Goal: Transaction & Acquisition: Purchase product/service

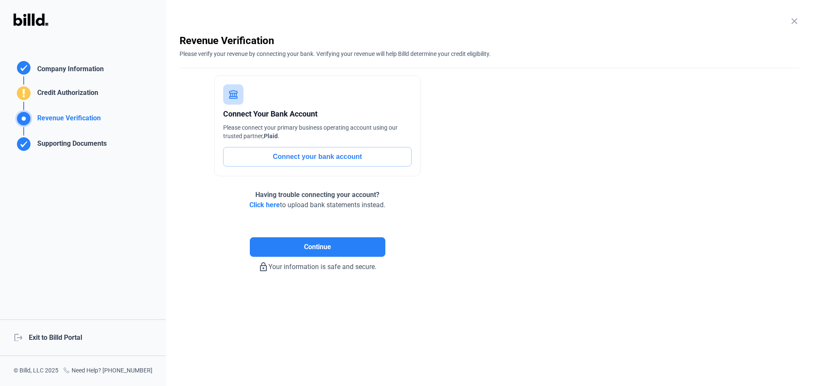
click at [70, 336] on div "logout Exit to Billd Portal" at bounding box center [83, 337] width 166 height 36
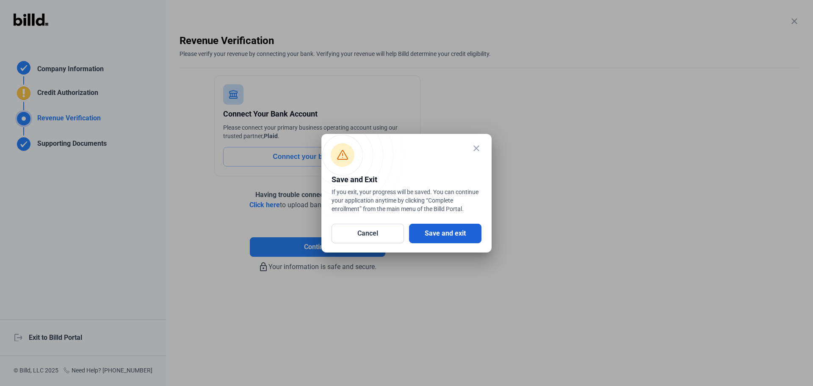
click at [435, 233] on button "Save and exit" at bounding box center [445, 233] width 72 height 19
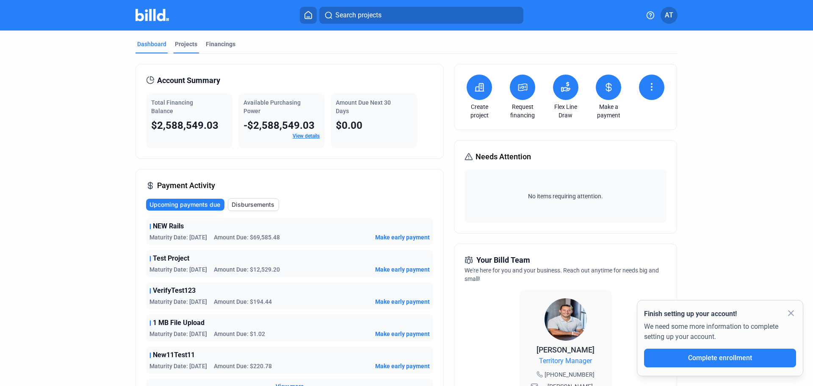
click at [188, 44] on div "Projects" at bounding box center [186, 44] width 22 height 8
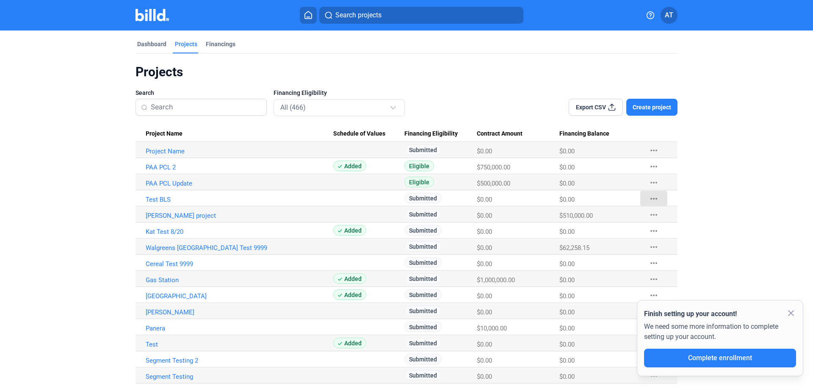
click at [651, 199] on mat-icon "more_horiz" at bounding box center [654, 199] width 10 height 10
click at [680, 259] on button "Mark Project Complete" at bounding box center [698, 257] width 119 height 20
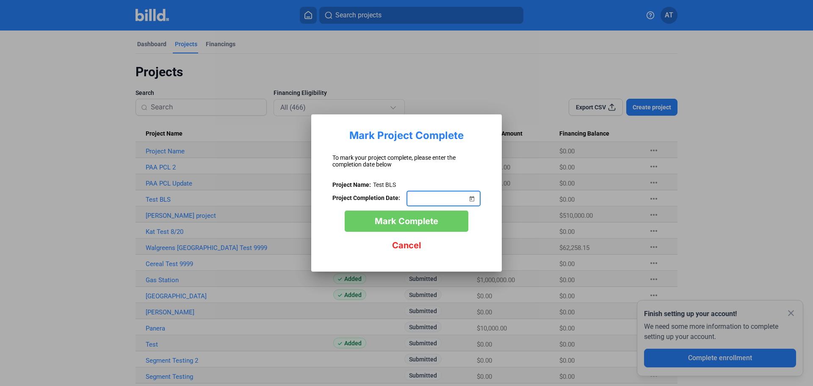
click at [471, 196] on span "Open calendar" at bounding box center [472, 193] width 20 height 20
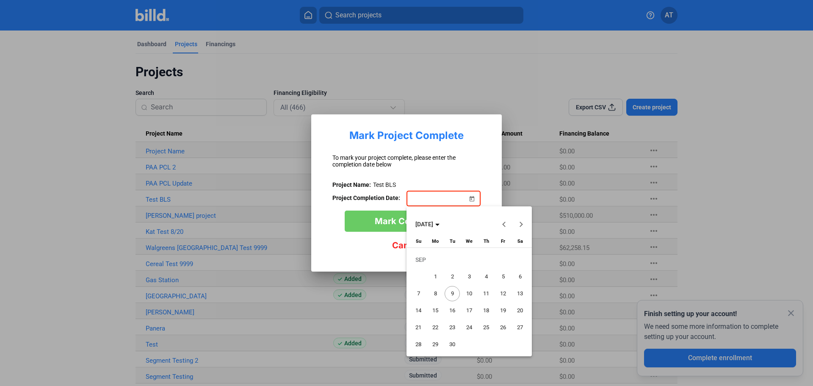
click at [471, 310] on span "17" at bounding box center [469, 310] width 15 height 15
type input "09/17/2025"
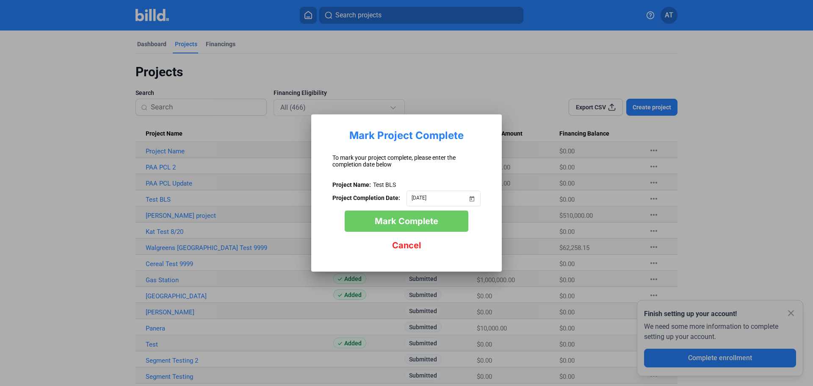
click at [442, 220] on button "Mark Complete" at bounding box center [407, 220] width 124 height 21
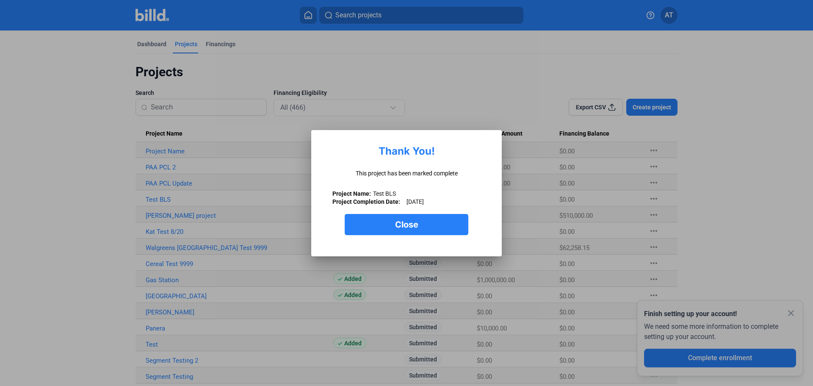
drag, startPoint x: 408, startPoint y: 202, endPoint x: 449, endPoint y: 202, distance: 41.1
click at [449, 202] on div "9/17/2025" at bounding box center [444, 201] width 74 height 8
copy span "9/17/2025"
click at [416, 226] on span "Close" at bounding box center [406, 224] width 23 height 10
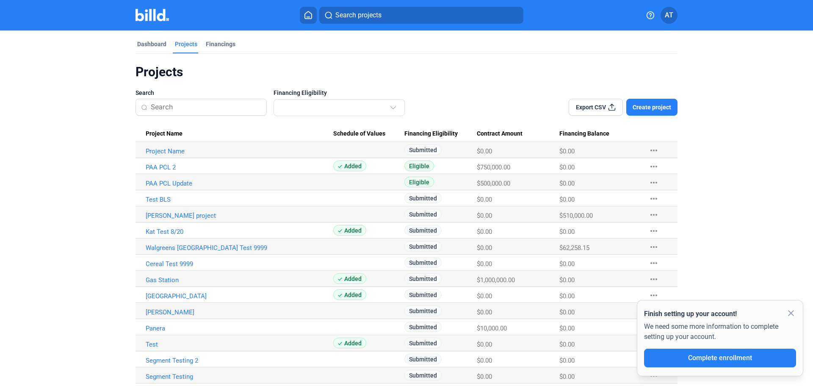
click at [662, 106] on span "Create project" at bounding box center [652, 107] width 39 height 8
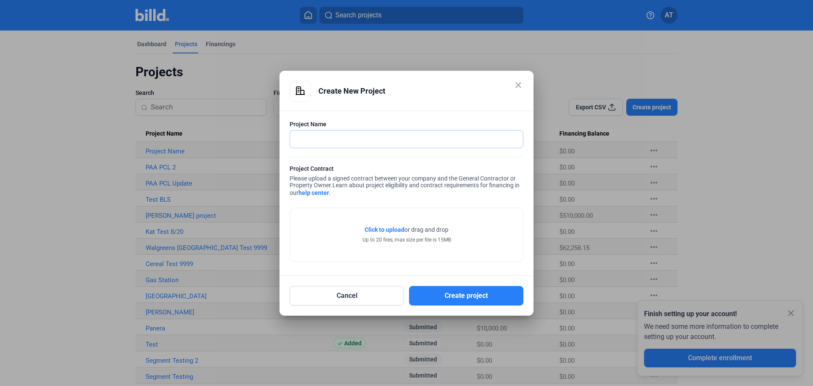
click at [368, 136] on input "text" at bounding box center [402, 138] width 224 height 17
type input "Test Reload"
click at [392, 228] on span "Click to upload" at bounding box center [385, 229] width 40 height 7
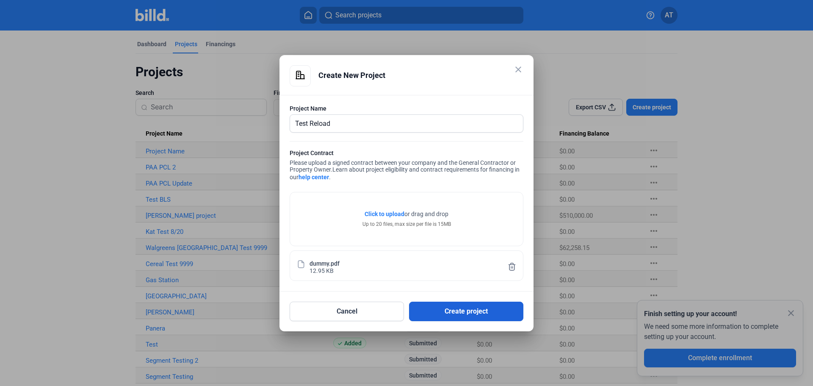
click at [500, 311] on button "Create project" at bounding box center [466, 311] width 114 height 19
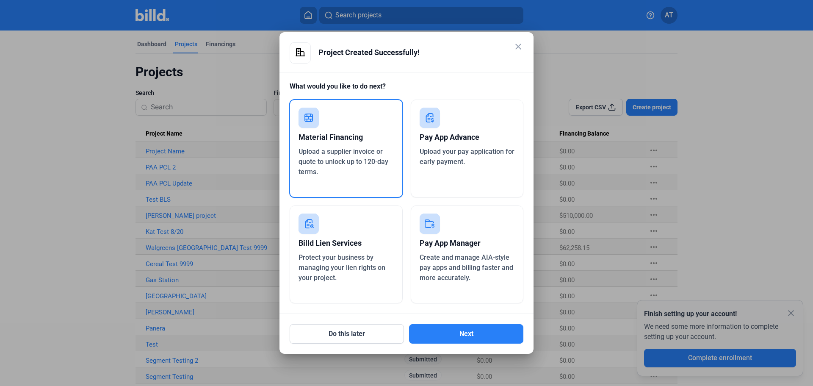
click at [518, 46] on mat-icon "close" at bounding box center [518, 47] width 10 height 10
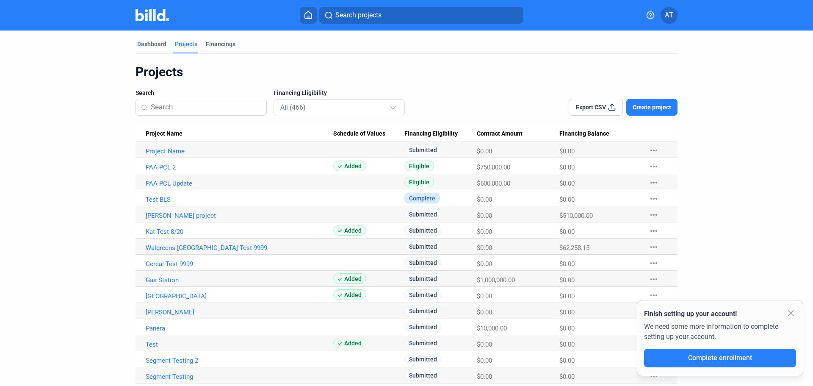
click at [365, 14] on span "Search projects" at bounding box center [358, 15] width 46 height 10
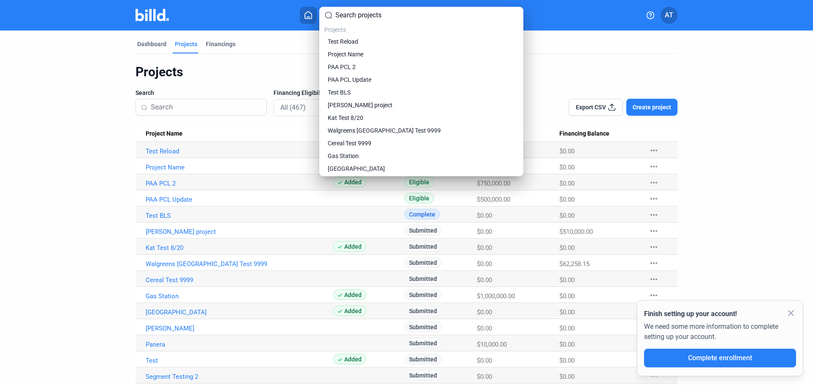
click at [661, 61] on div at bounding box center [406, 193] width 813 height 386
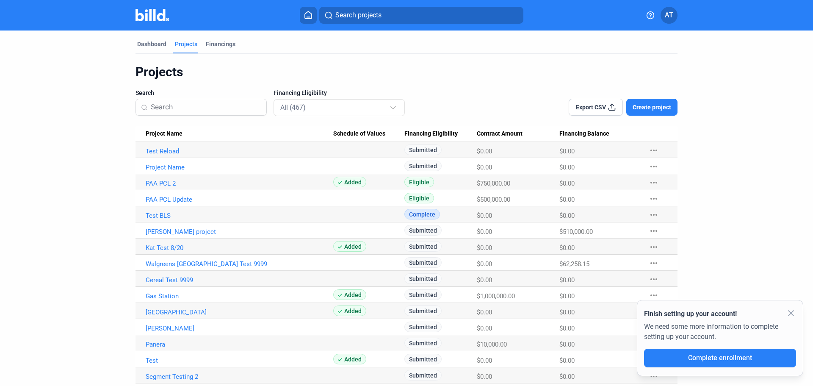
click at [656, 148] on mat-icon "more_horiz" at bounding box center [654, 150] width 10 height 10
click at [667, 169] on button "+ Material Financing" at bounding box center [698, 168] width 119 height 20
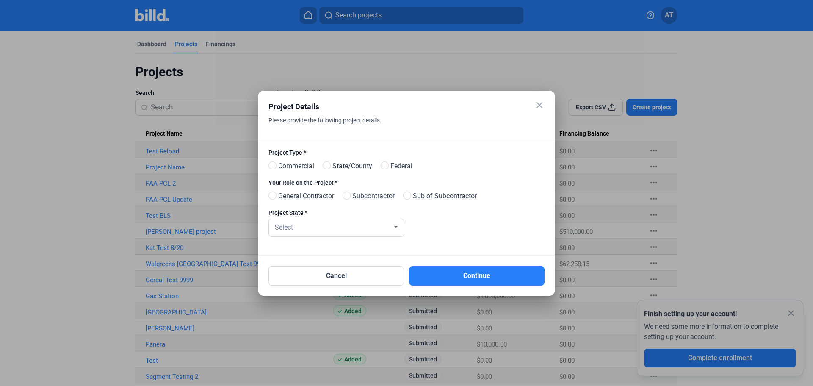
click at [541, 102] on mat-icon "close" at bounding box center [539, 105] width 10 height 10
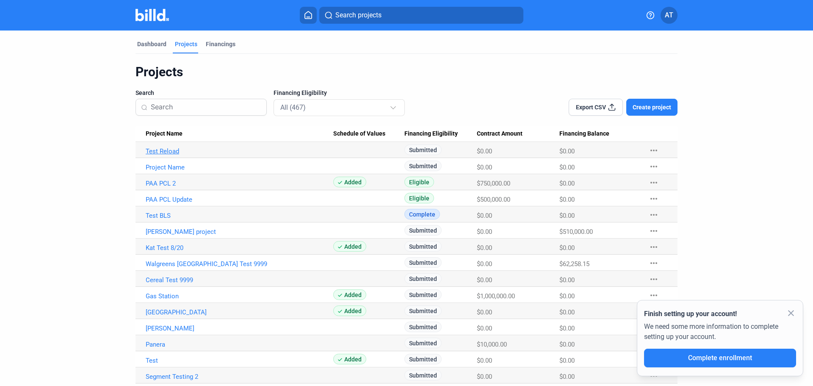
click at [173, 152] on link "Test Reload" at bounding box center [240, 151] width 188 height 8
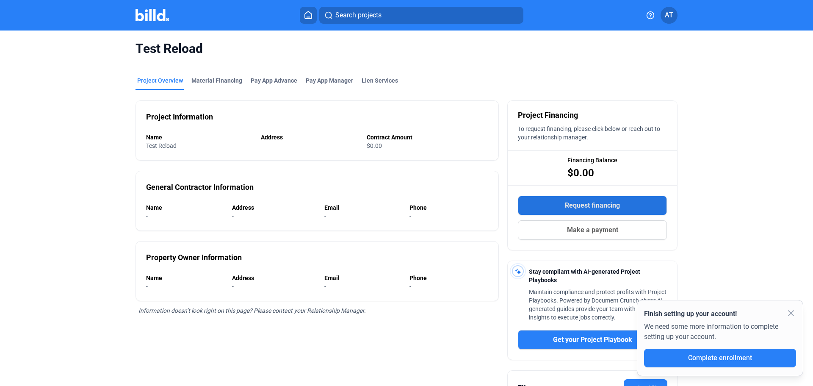
click at [588, 206] on span "Request financing" at bounding box center [592, 205] width 55 height 10
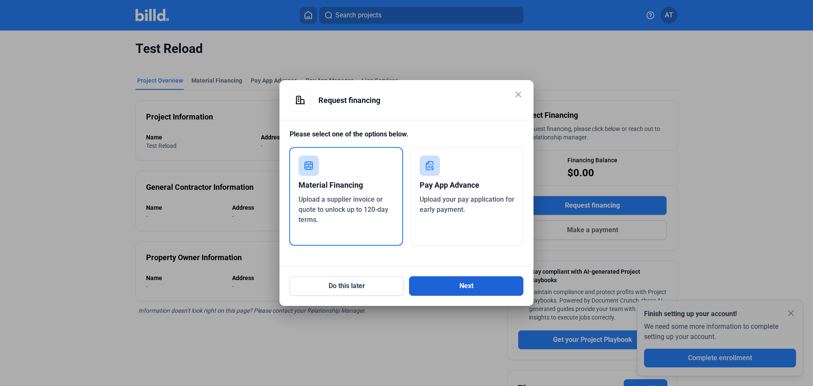
click at [484, 278] on button "Next" at bounding box center [466, 285] width 114 height 19
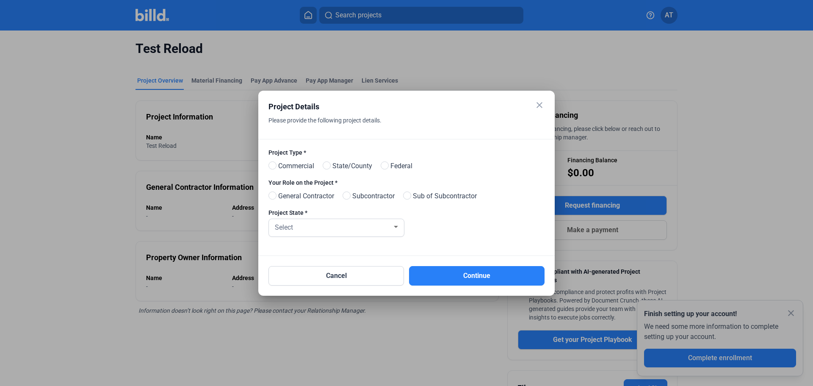
click at [295, 165] on span "Commercial" at bounding box center [294, 166] width 39 height 10
click at [275, 165] on input "Commercial" at bounding box center [272, 166] width 6 height 6
radio input "true"
click at [308, 196] on span "General Contractor" at bounding box center [304, 196] width 59 height 10
click at [275, 196] on input "General Contractor" at bounding box center [272, 196] width 6 height 6
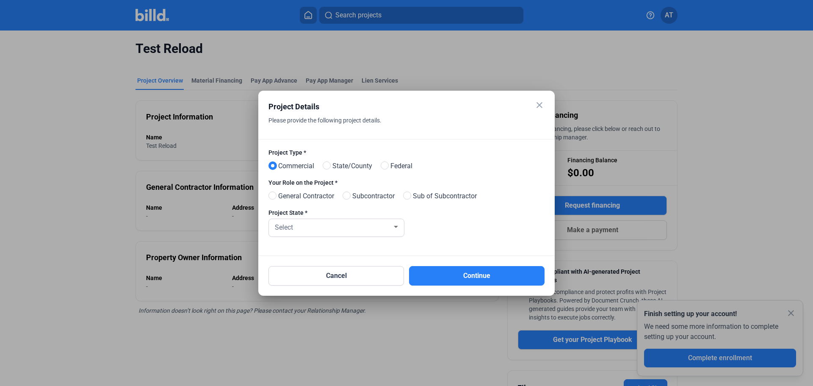
radio input "true"
click at [316, 233] on div "Select" at bounding box center [332, 227] width 119 height 12
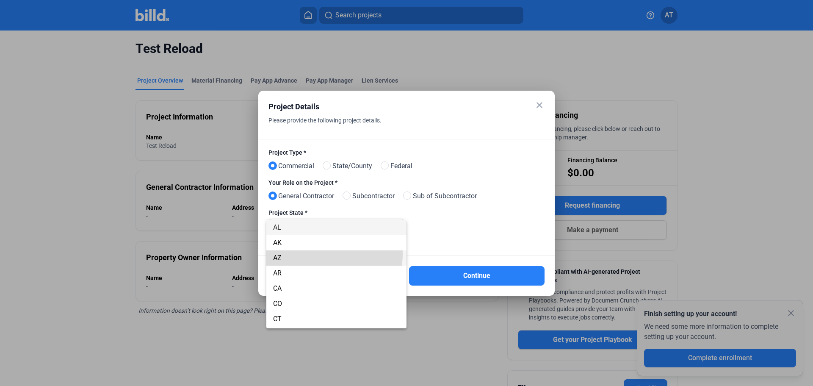
click at [317, 254] on span "AZ" at bounding box center [336, 257] width 127 height 15
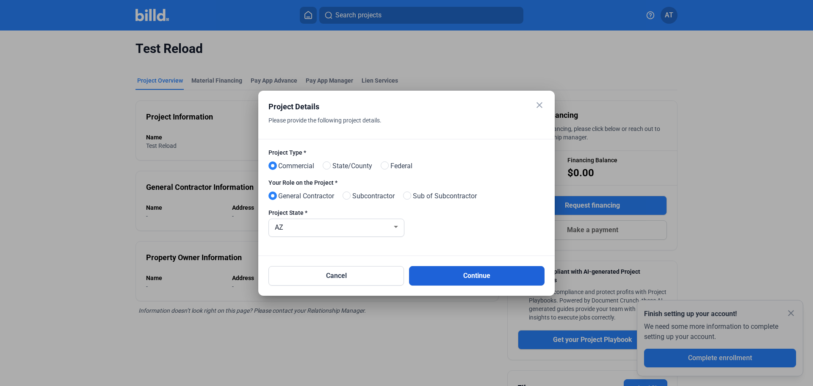
click at [498, 272] on button "Continue" at bounding box center [477, 275] width 136 height 19
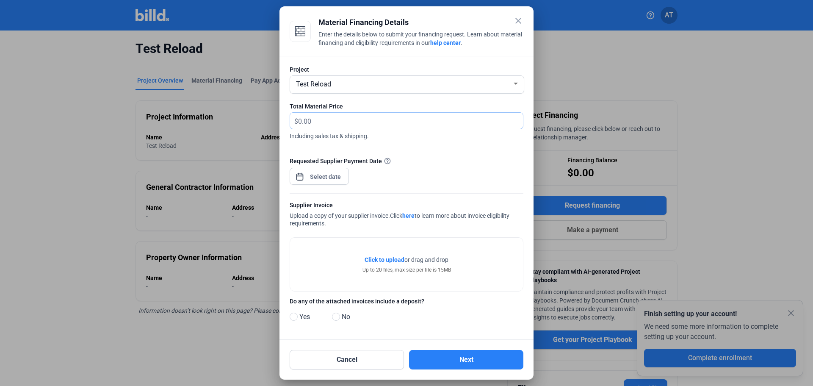
click at [326, 114] on input "text" at bounding box center [405, 121] width 215 height 17
type input "200"
click at [332, 179] on div "close Material Financing Details Enter the details below to submit your financi…" at bounding box center [406, 193] width 813 height 386
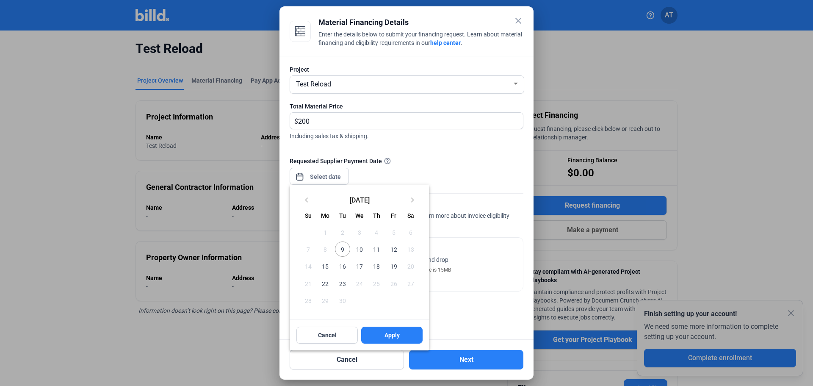
click at [359, 264] on span "17" at bounding box center [359, 265] width 15 height 15
click at [396, 328] on button "Apply" at bounding box center [391, 335] width 61 height 17
type input "Sep 17, 2025"
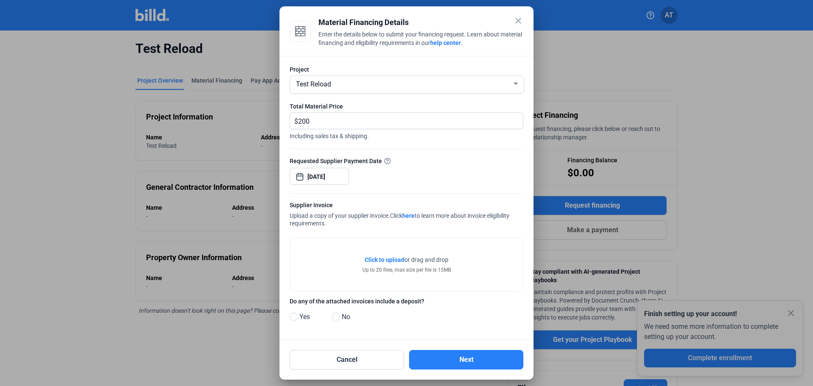
click at [345, 318] on span "No" at bounding box center [344, 317] width 12 height 10
click at [338, 318] on input "No" at bounding box center [335, 317] width 6 height 6
radio input "true"
click at [475, 360] on button "Next" at bounding box center [466, 359] width 114 height 19
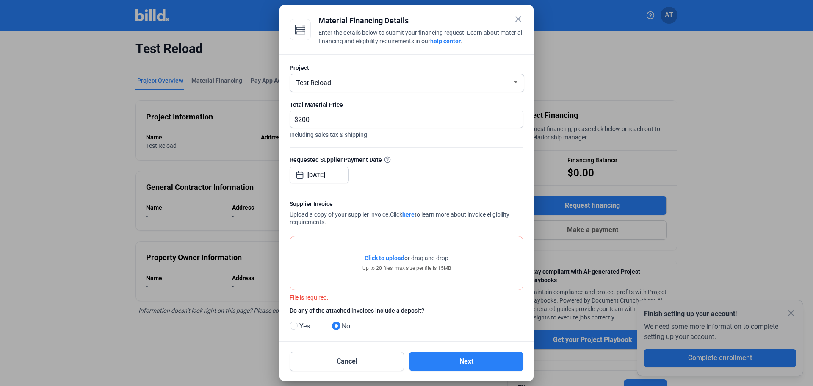
click at [394, 256] on span "Click to upload" at bounding box center [385, 258] width 40 height 7
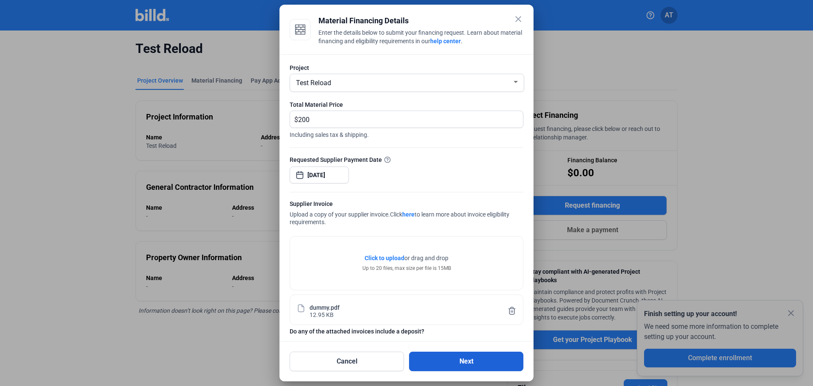
click at [477, 367] on button "Next" at bounding box center [466, 361] width 114 height 19
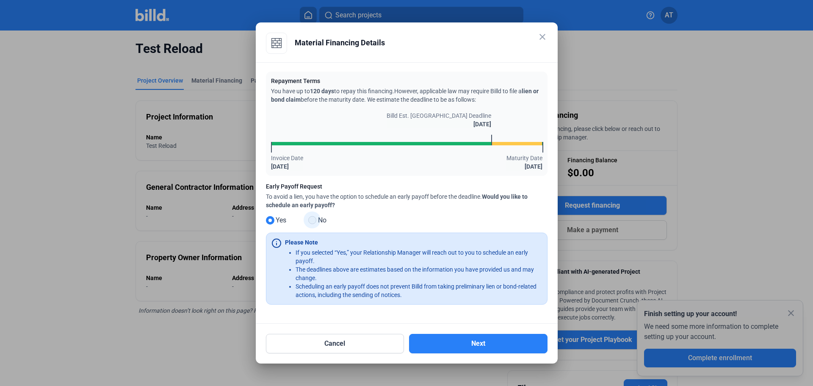
click at [315, 221] on span at bounding box center [312, 220] width 8 height 8
click at [315, 221] on input "No" at bounding box center [311, 220] width 6 height 6
radio input "true"
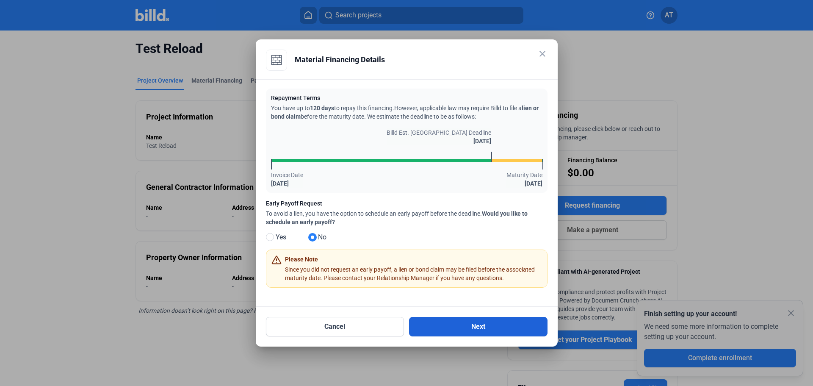
click at [492, 327] on button "Next" at bounding box center [478, 326] width 138 height 19
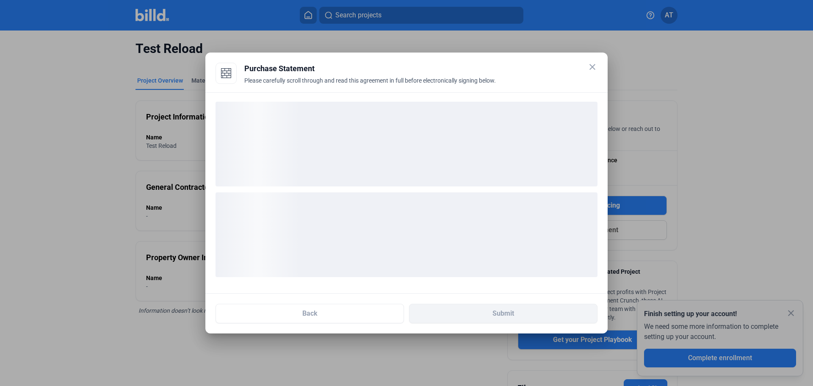
click at [592, 66] on mat-icon "close" at bounding box center [592, 67] width 10 height 10
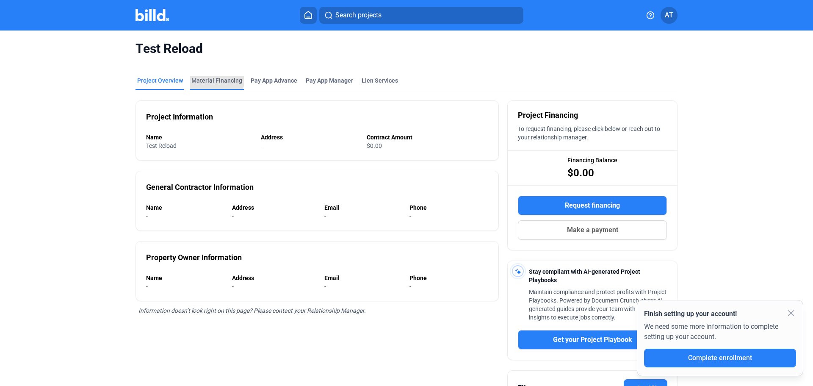
click at [213, 79] on div "Material Financing" at bounding box center [216, 80] width 51 height 8
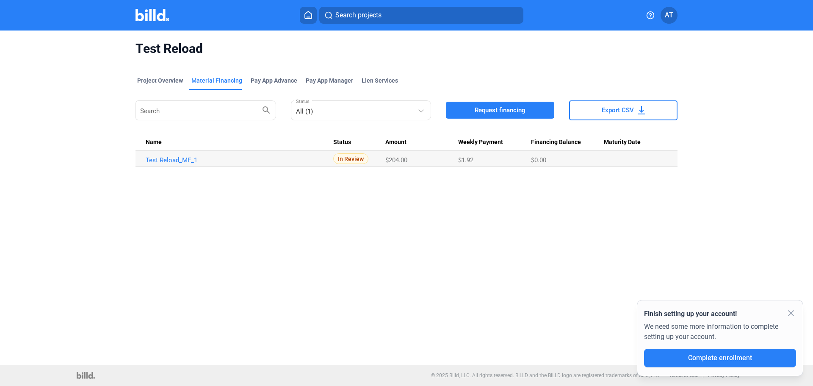
click at [316, 184] on div "Test Reload Project Overview Material Financing Pay App Advance Pay App Manager…" at bounding box center [406, 197] width 813 height 334
click at [312, 13] on icon at bounding box center [308, 15] width 8 height 8
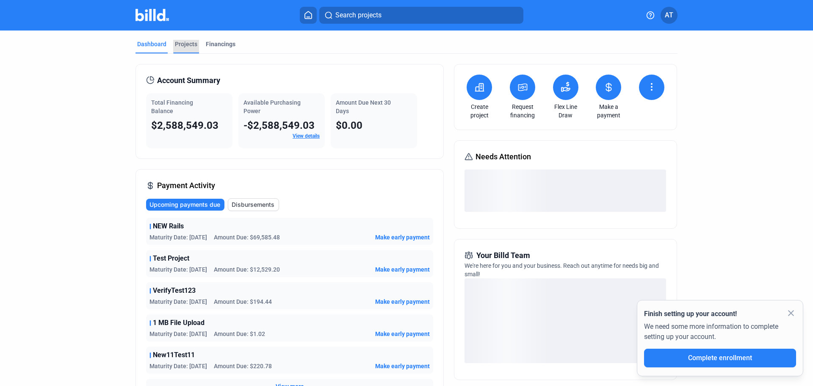
click at [187, 44] on div "Projects" at bounding box center [186, 44] width 22 height 8
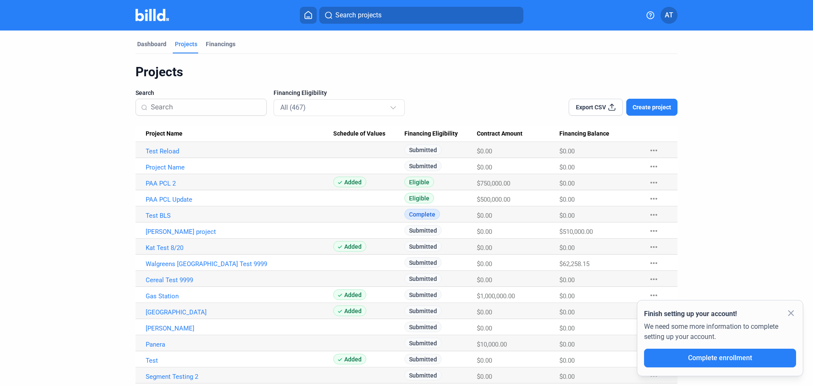
click at [653, 147] on mat-icon "more_horiz" at bounding box center [654, 150] width 10 height 10
click at [689, 167] on button "+ Material Financing" at bounding box center [698, 168] width 119 height 20
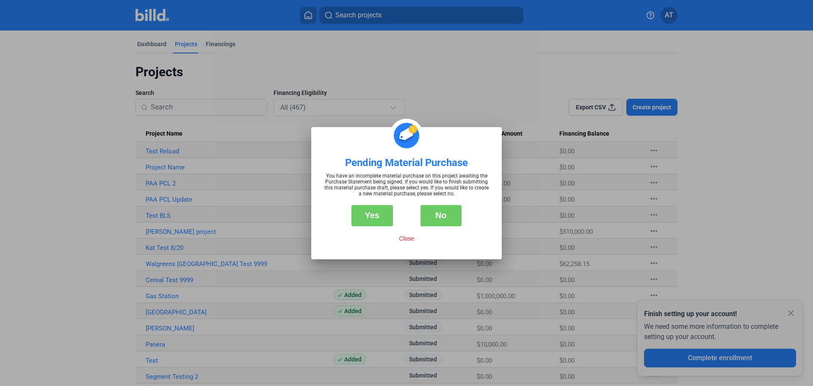
drag, startPoint x: 446, startPoint y: 214, endPoint x: 543, endPoint y: 166, distance: 108.9
click at [446, 214] on button "No" at bounding box center [442, 215] width 42 height 21
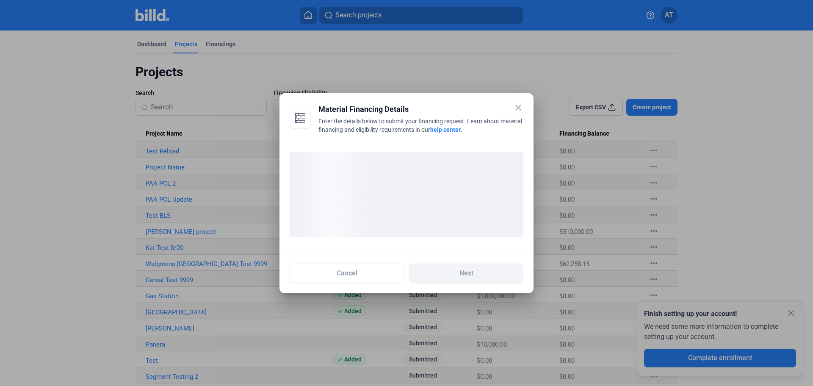
click at [655, 149] on div at bounding box center [406, 193] width 813 height 386
